Goal: Navigation & Orientation: Find specific page/section

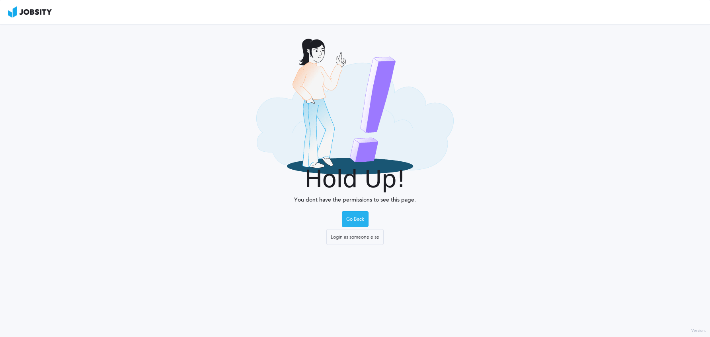
click at [361, 221] on div "Go Back" at bounding box center [355, 219] width 26 height 16
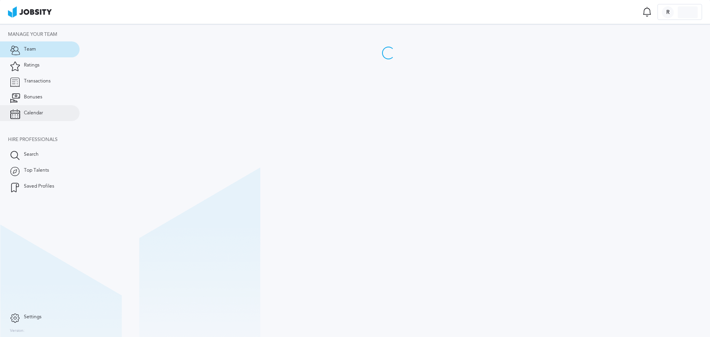
click at [43, 109] on link "Calendar" at bounding box center [40, 113] width 80 height 16
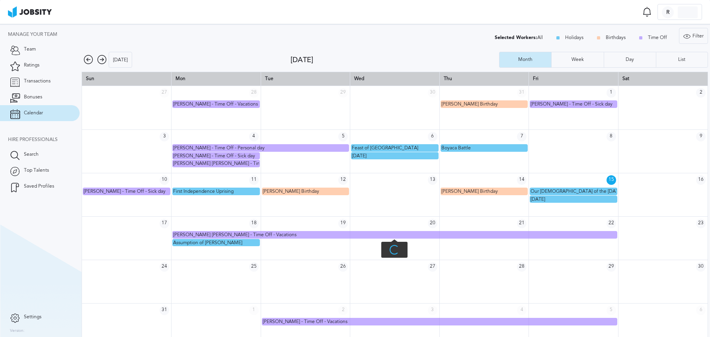
scroll to position [10, 0]
